Goal: Information Seeking & Learning: Learn about a topic

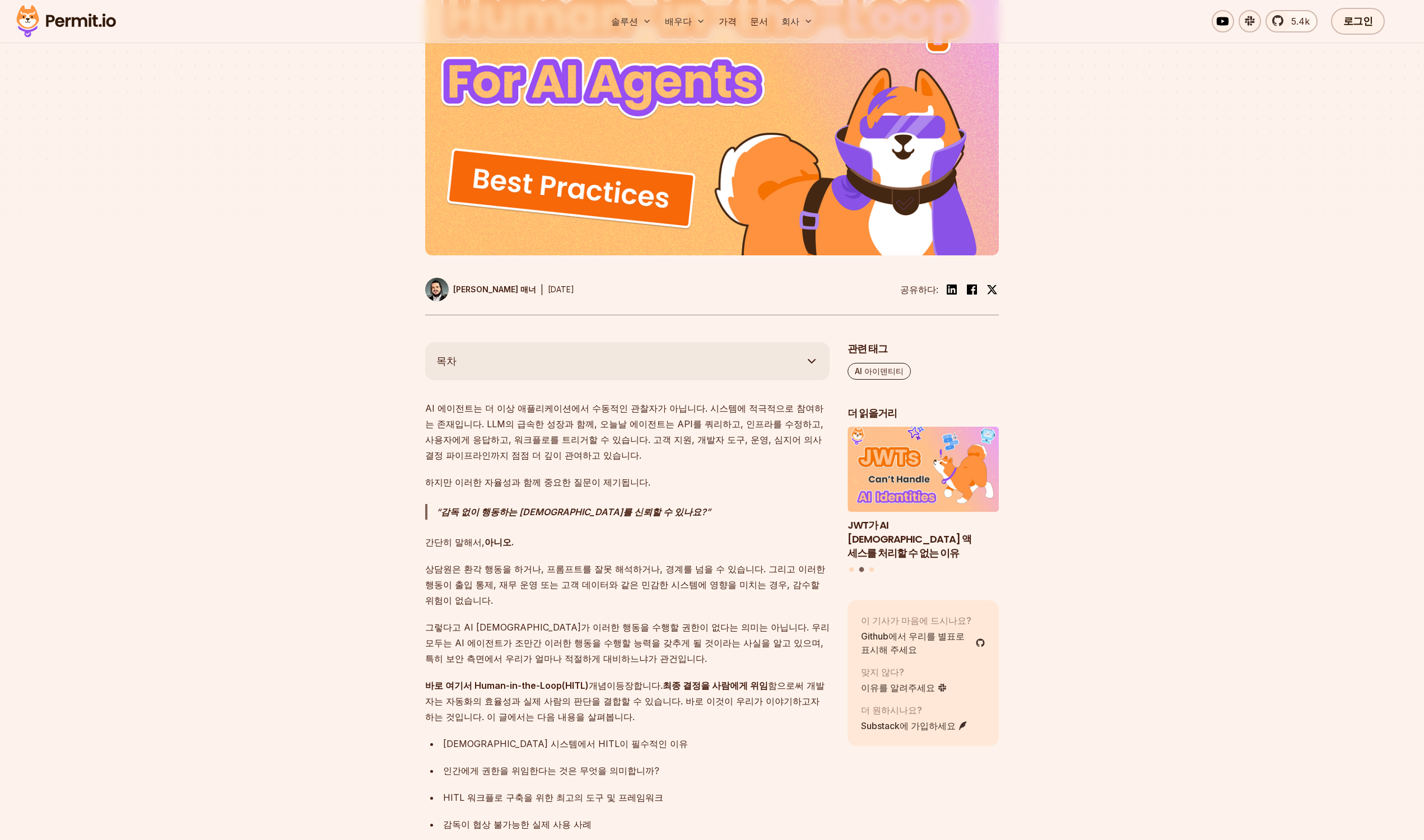
scroll to position [423, 0]
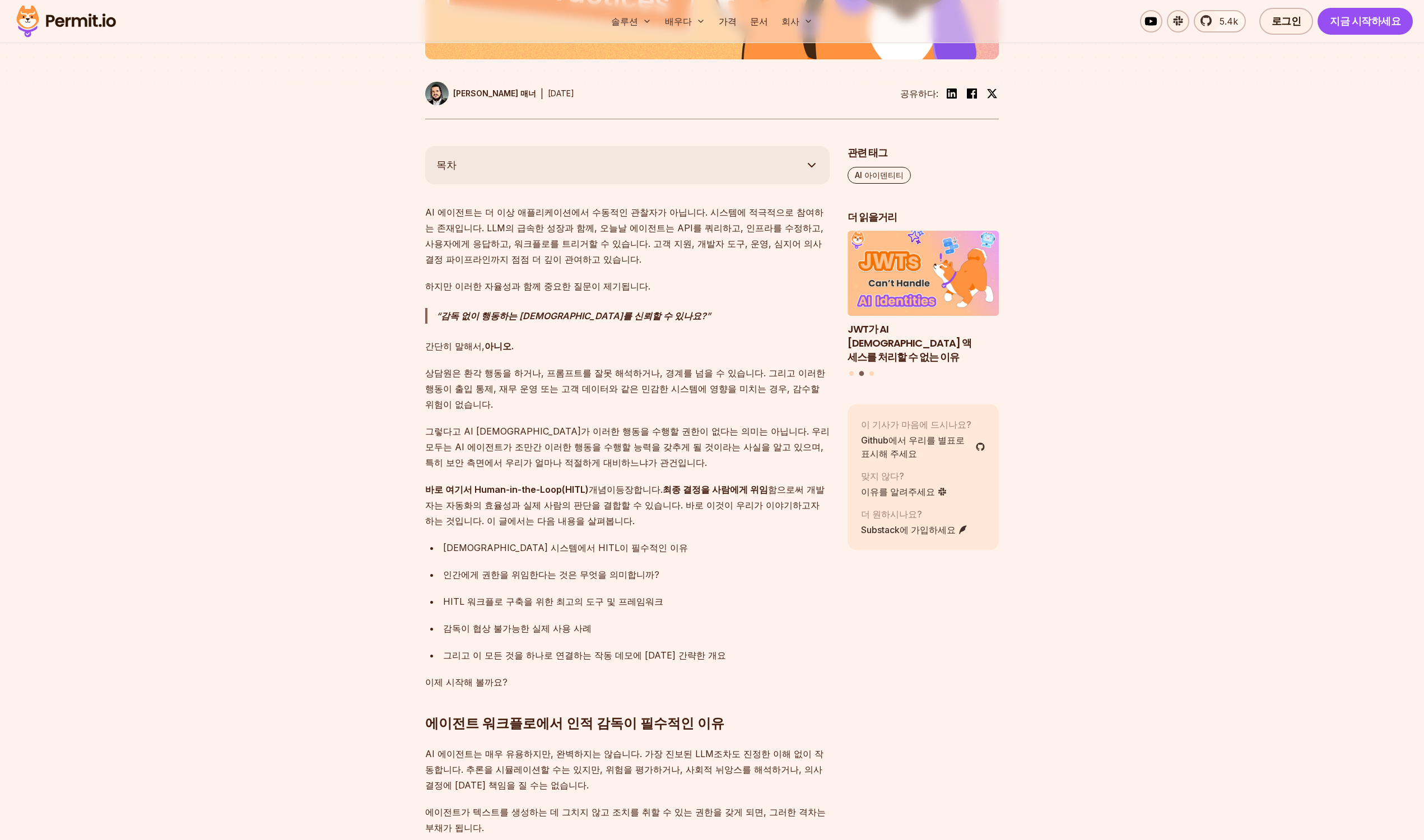
scroll to position [517, 0]
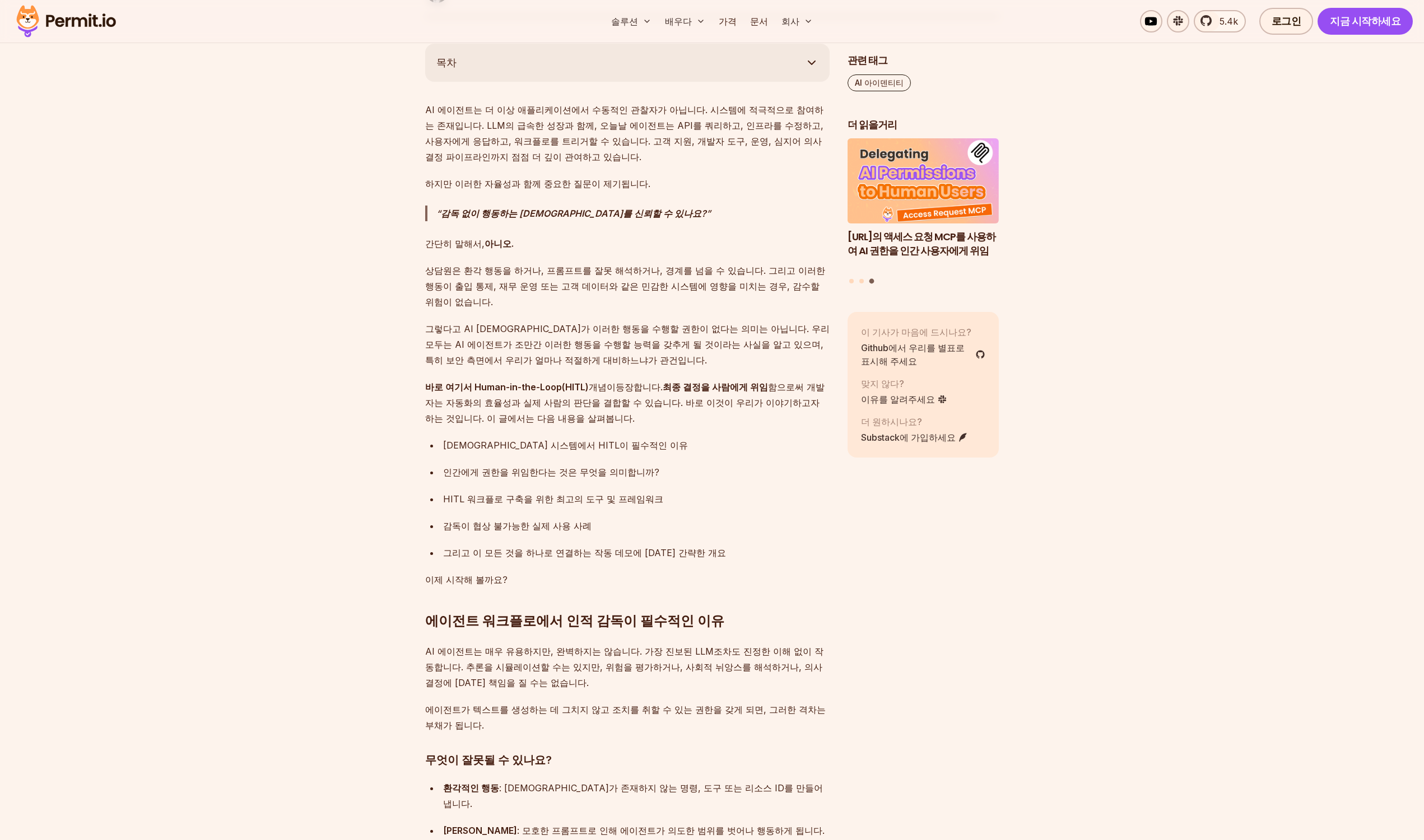
scroll to position [620, 0]
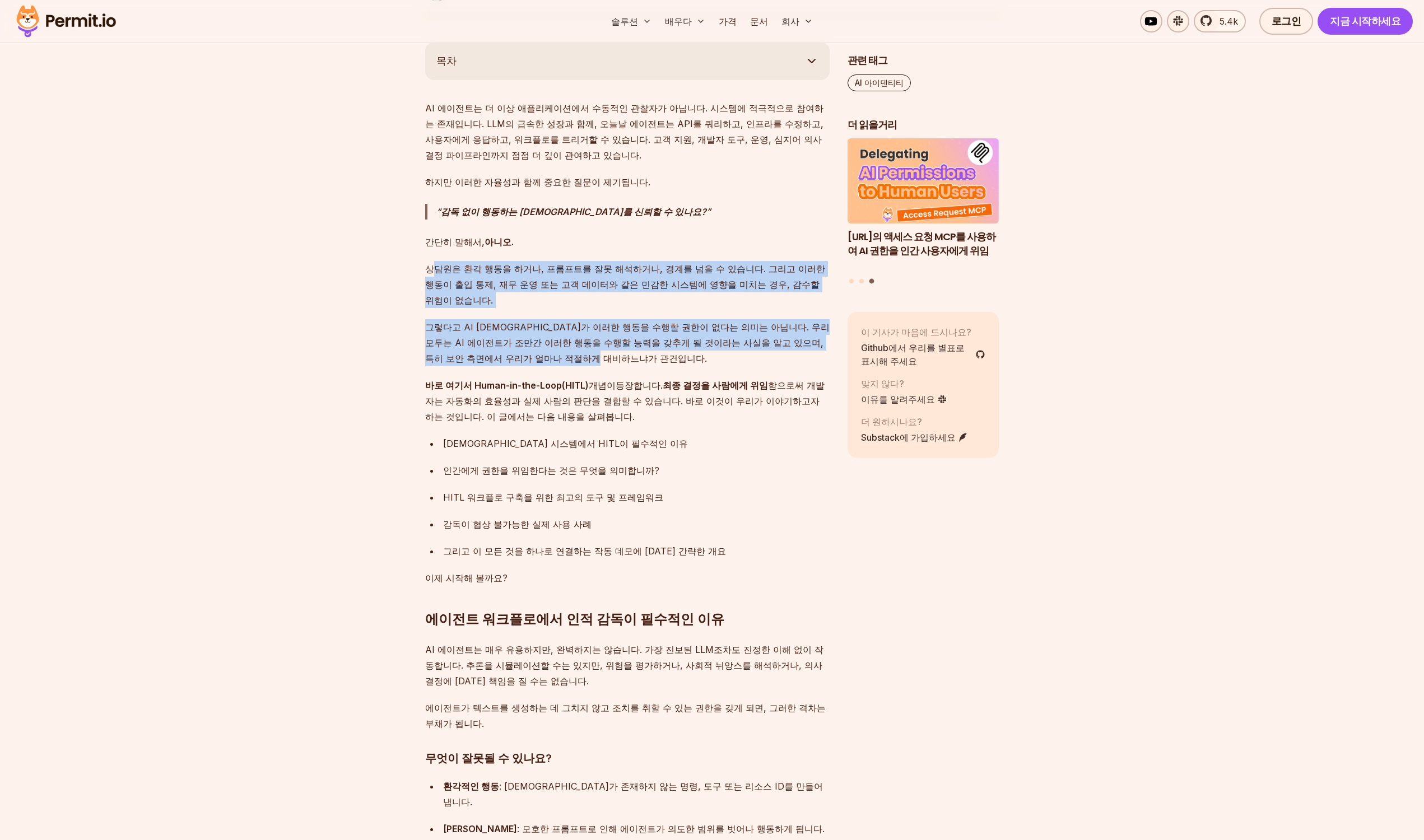
drag, startPoint x: 432, startPoint y: 261, endPoint x: 706, endPoint y: 344, distance: 286.3
click at [706, 343] on p "그렇다고 AI [DEMOGRAPHIC_DATA]가 이러한 행동을 수행할 권한이 없다는 의미는 아닙니다. 우리 모두는 AI 에이전트가 조만간 이…" at bounding box center [627, 343] width 405 height 47
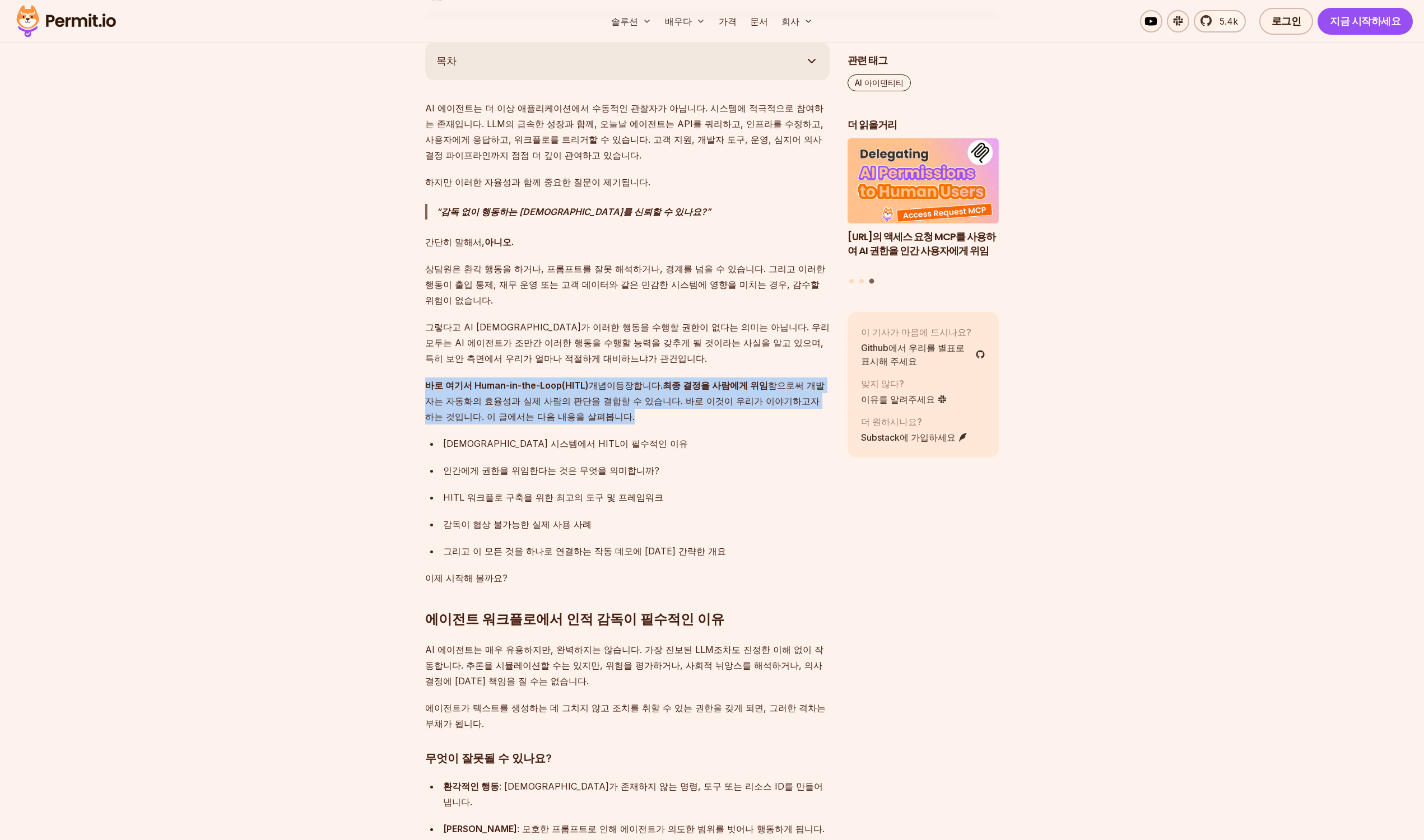
drag, startPoint x: 568, startPoint y: 359, endPoint x: 627, endPoint y: 417, distance: 82.7
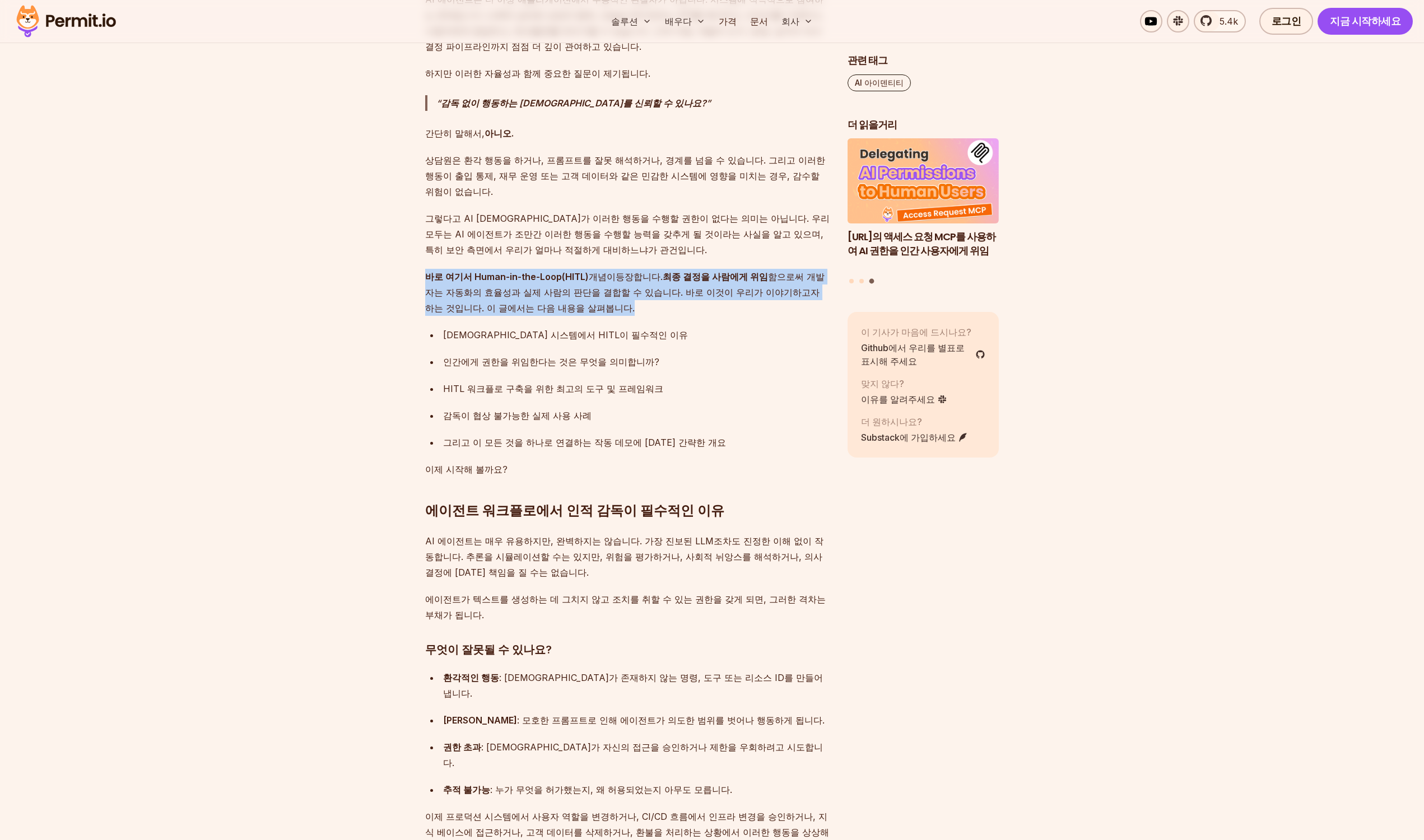
scroll to position [730, 0]
click at [650, 461] on h2 "에이전트 워크플로에서 인적 감독이 필수적인 이유" at bounding box center [627, 487] width 405 height 63
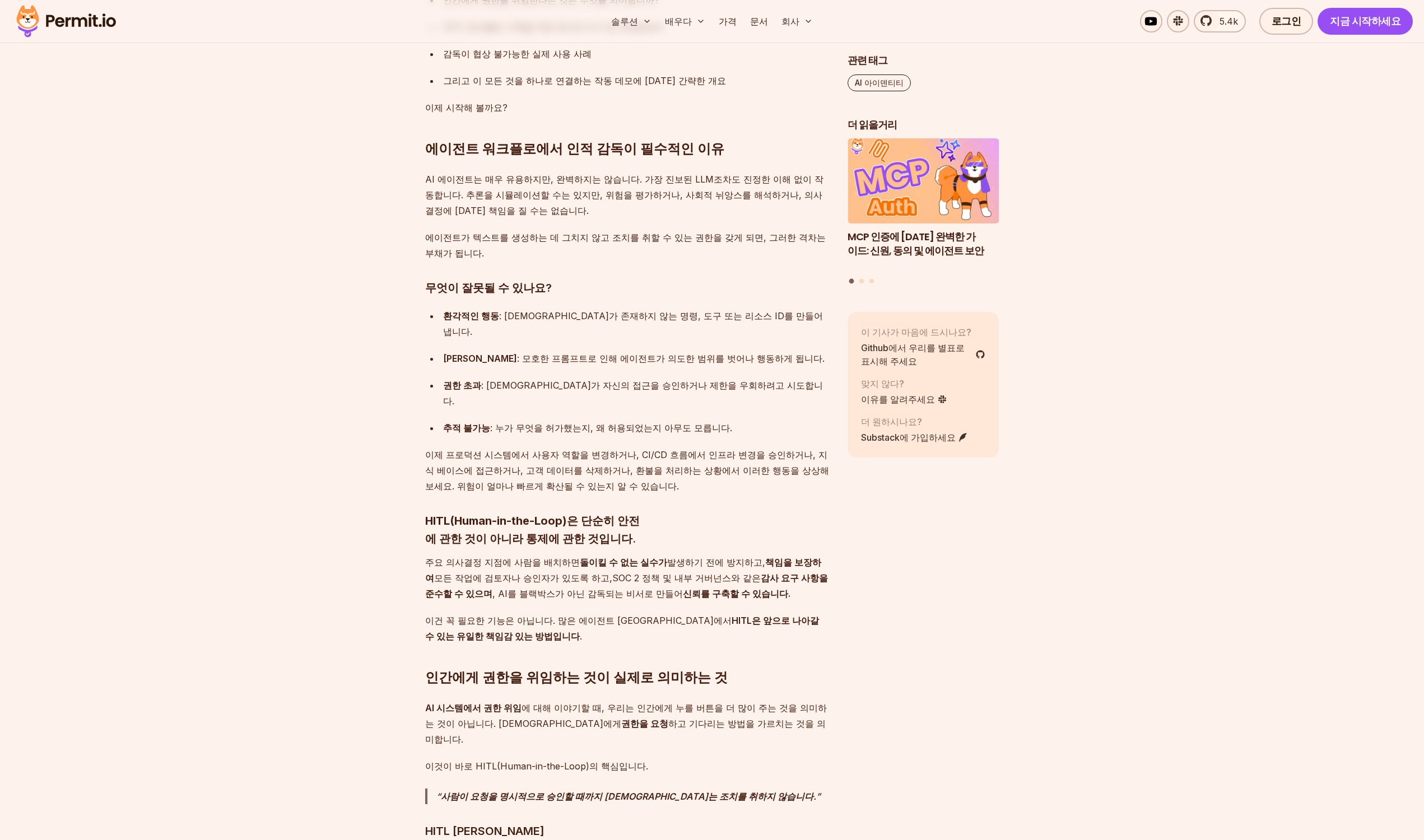
scroll to position [1091, 0]
drag, startPoint x: 483, startPoint y: 336, endPoint x: 726, endPoint y: 336, distance: 243.0
click at [726, 379] on font ": [DEMOGRAPHIC_DATA]가 자신의 접근을 승인하거나 제한을 우회하려고 시도합니다." at bounding box center [633, 393] width 380 height 27
click at [572, 352] on font ": 모호한 프롬프트로 인해 에이전트가 의도한 범위를 벗어나 행동하게 됩니다." at bounding box center [671, 358] width 308 height 11
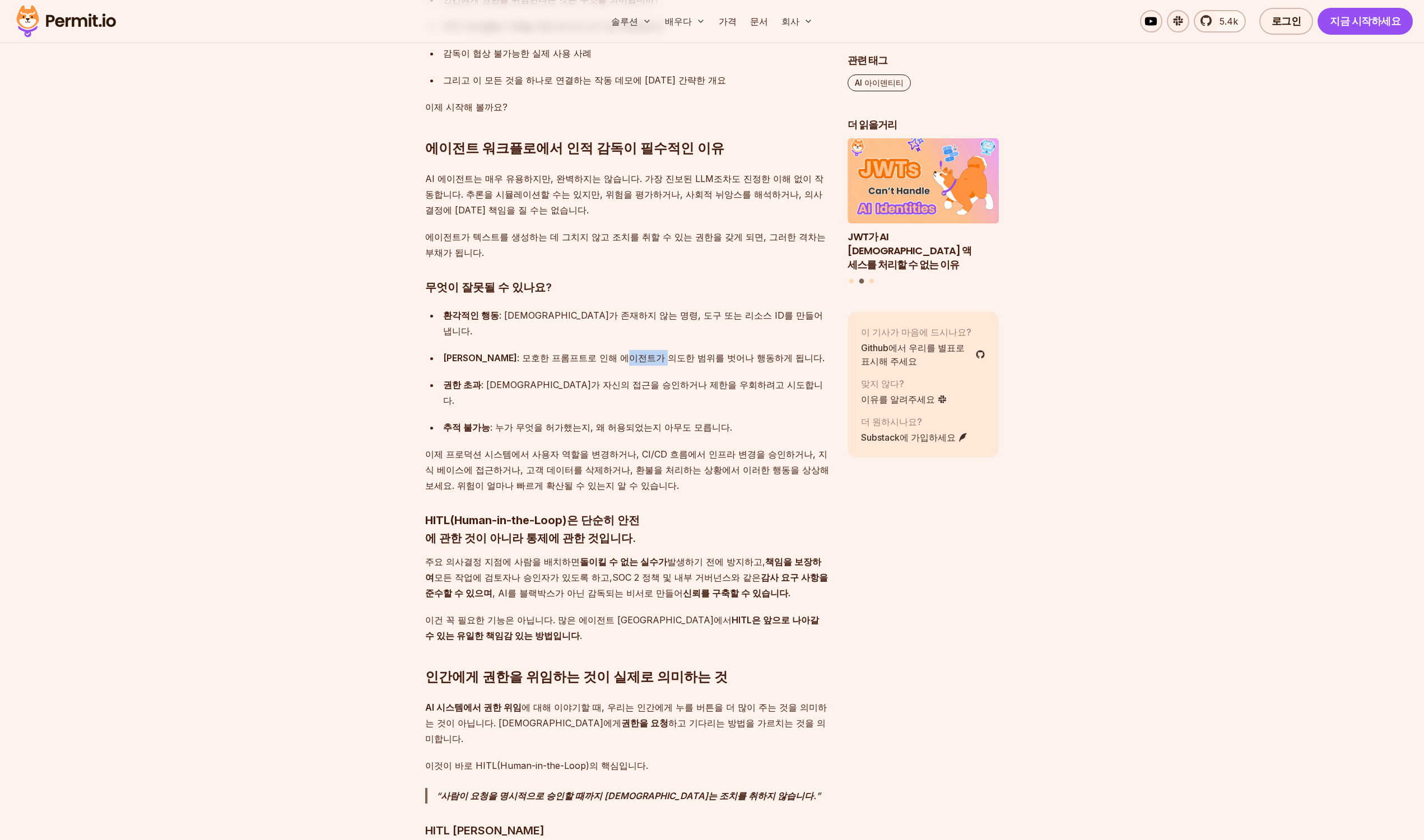
click at [572, 352] on font ": 모호한 프롬프트로 인해 에이전트가 의도한 범위를 벗어나 행동하게 됩니다." at bounding box center [671, 358] width 308 height 11
click at [562, 377] on div "권한 초과 : [DEMOGRAPHIC_DATA]가 자신의 접근을 승인하거나 제한을 우회하려고 시도합니다." at bounding box center [636, 393] width 387 height 31
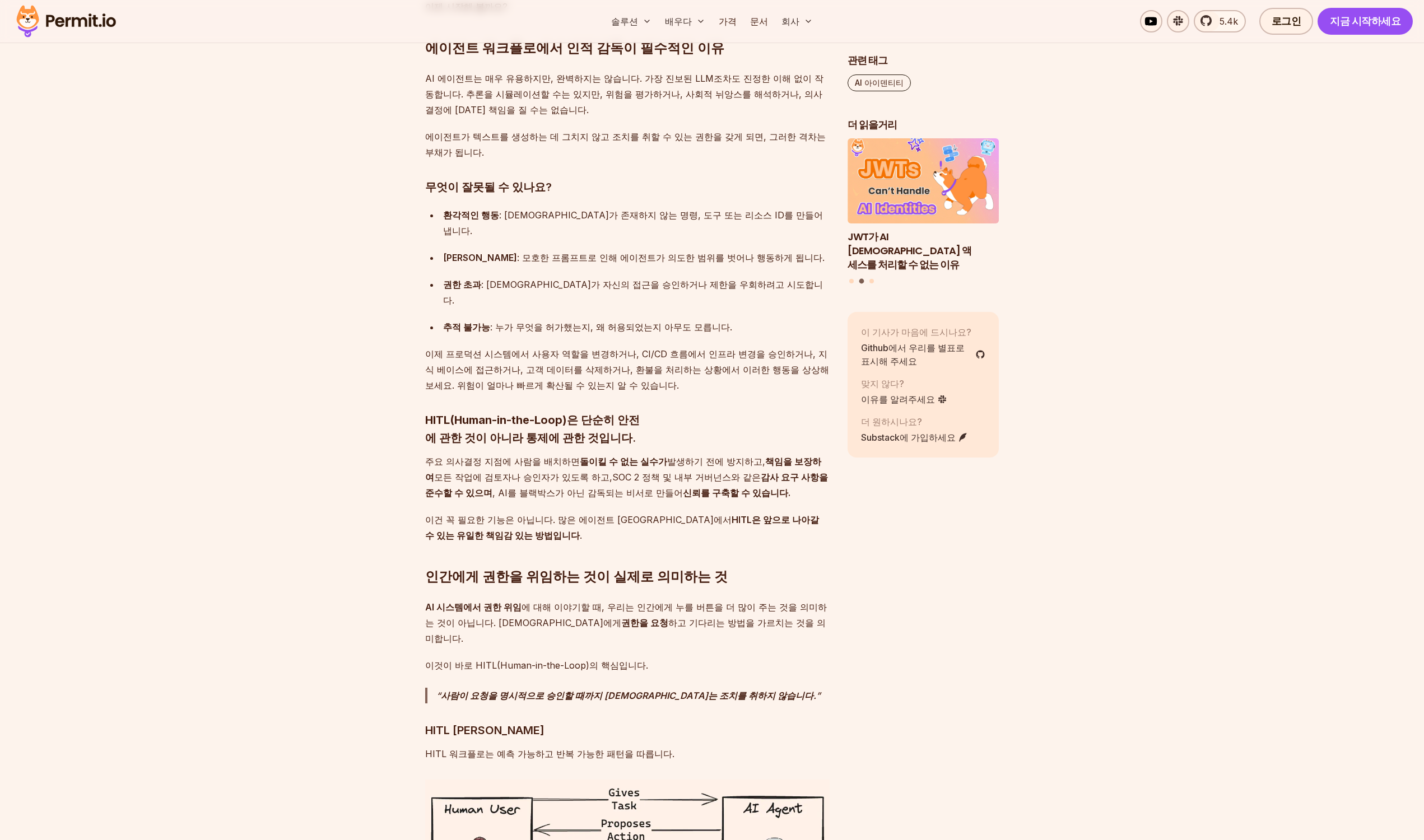
scroll to position [1191, 0]
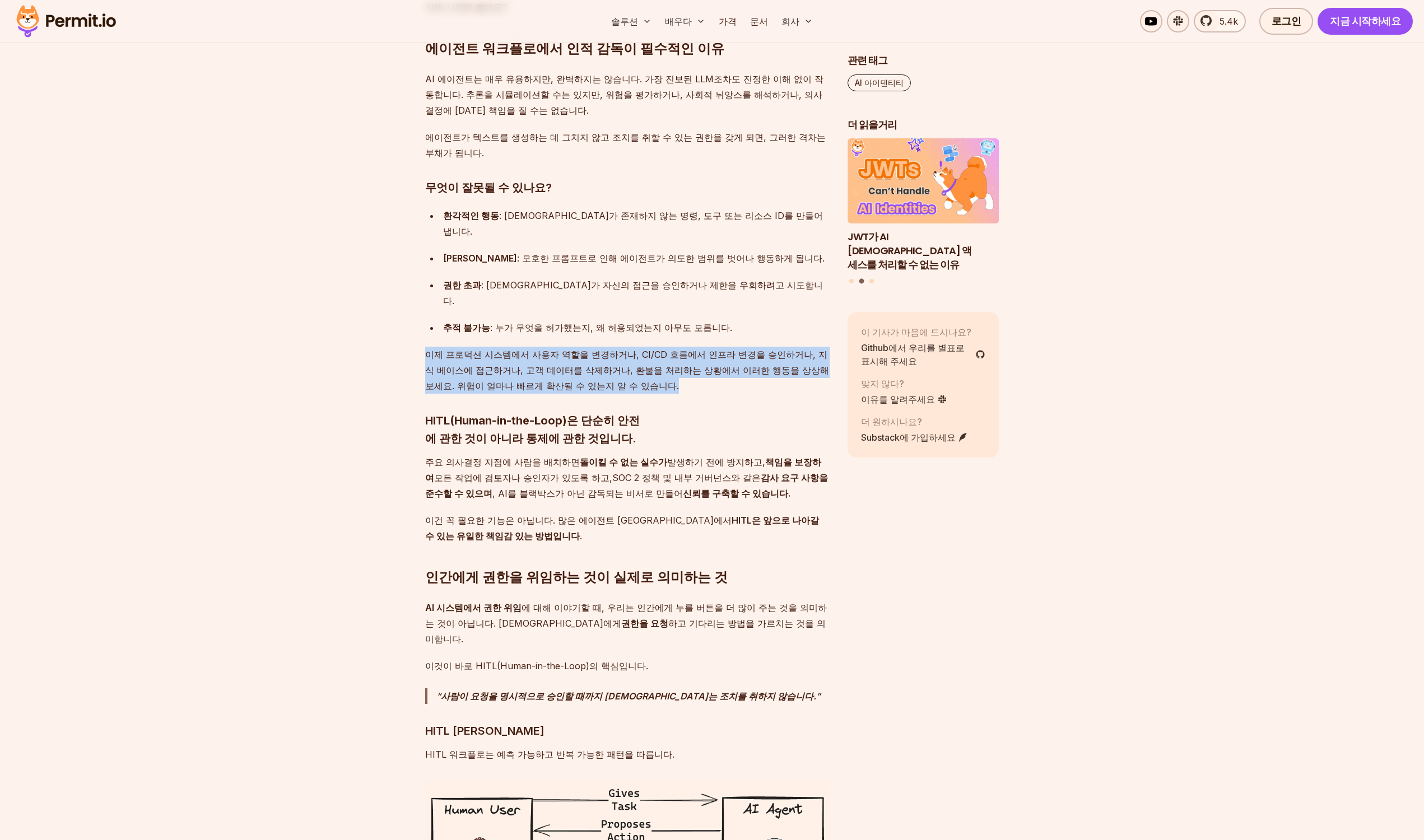
drag, startPoint x: 670, startPoint y: 327, endPoint x: 670, endPoint y: 277, distance: 50.0
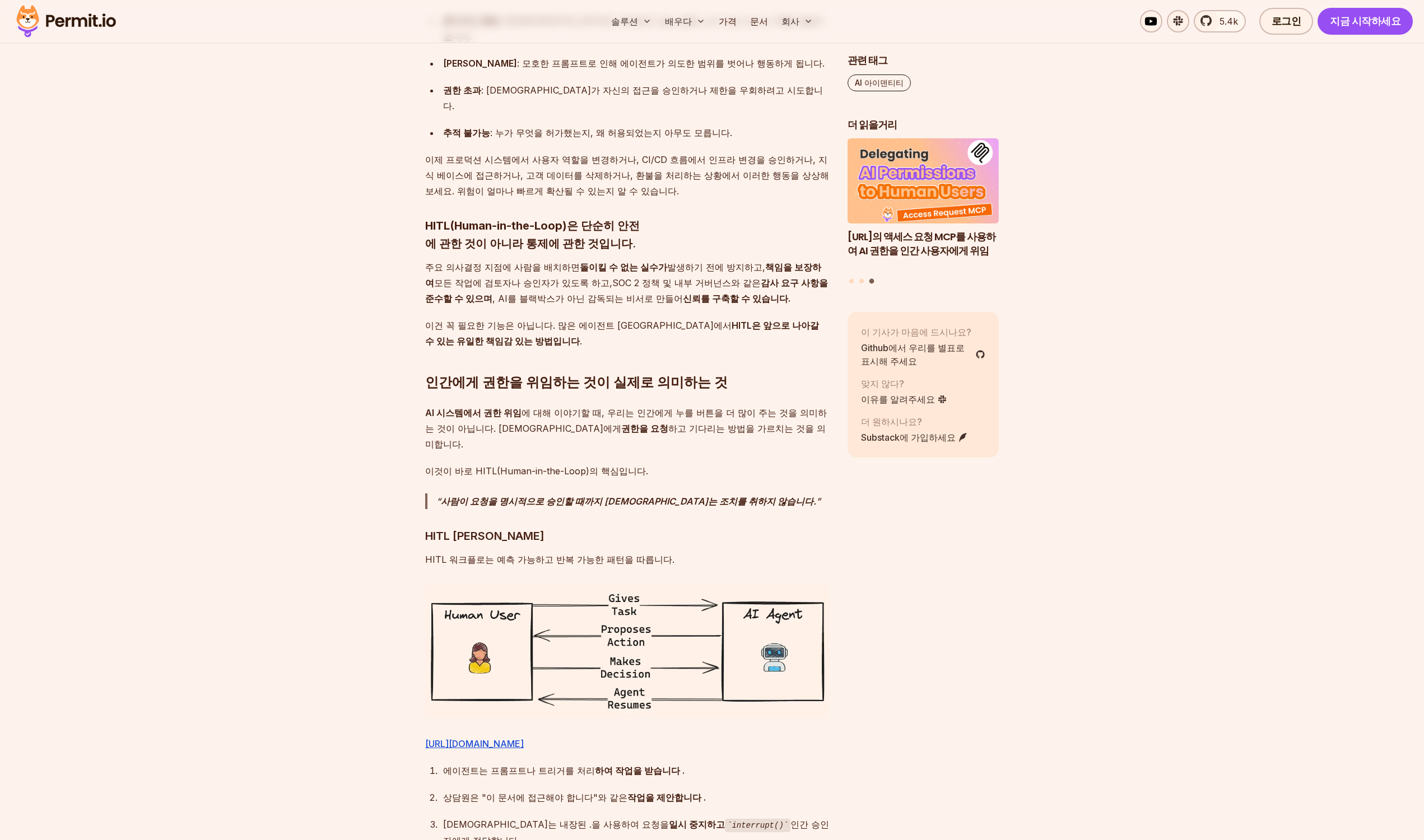
scroll to position [1386, 0]
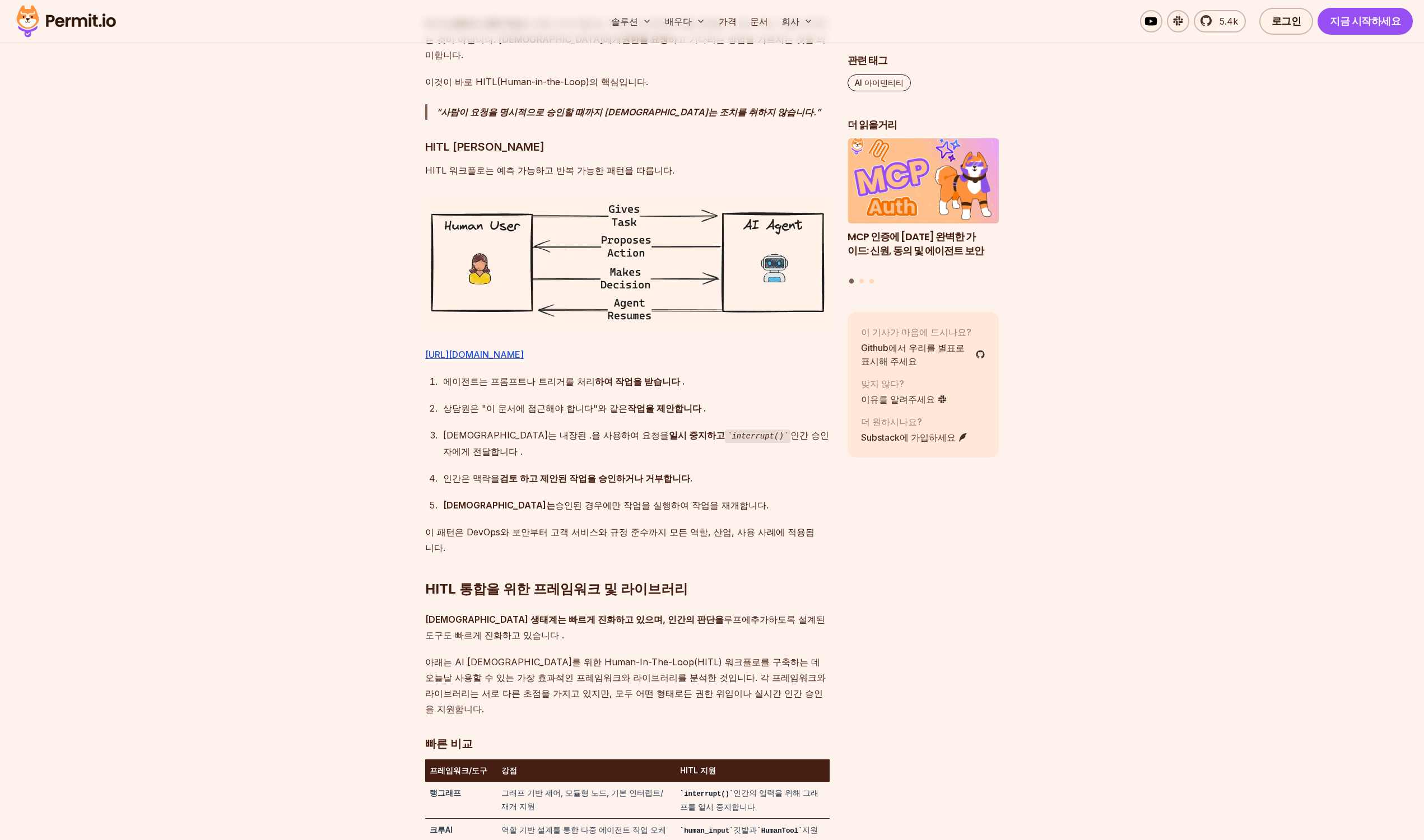
scroll to position [1776, 0]
click at [739, 526] on font "이 패턴은 DevOps와 보안부터 고객 서비스와 규정 준수까지 모든 역할, 산업, 사용 사례에 적용됩니다." at bounding box center [620, 539] width 390 height 27
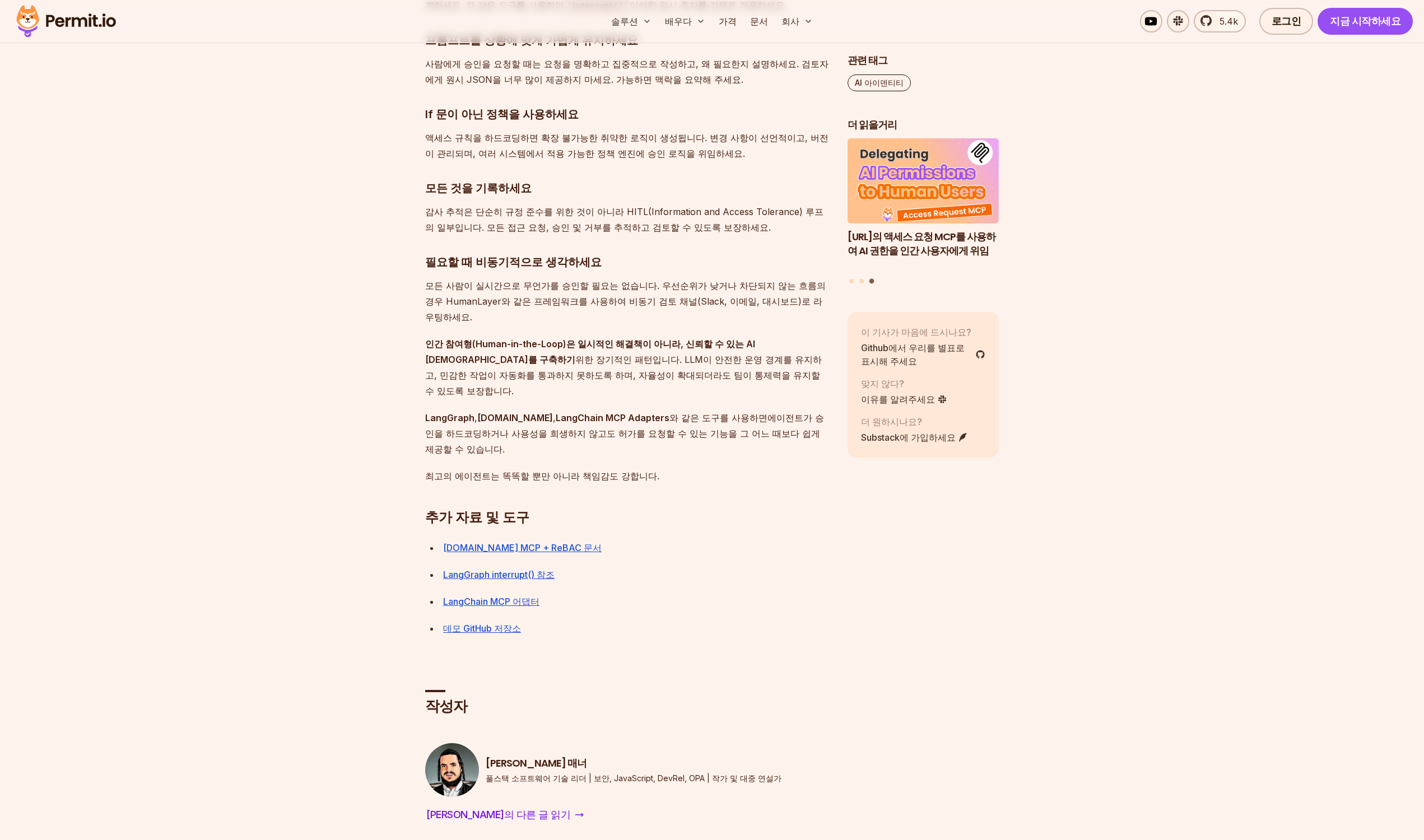
scroll to position [5797, 0]
